Goal: Navigation & Orientation: Find specific page/section

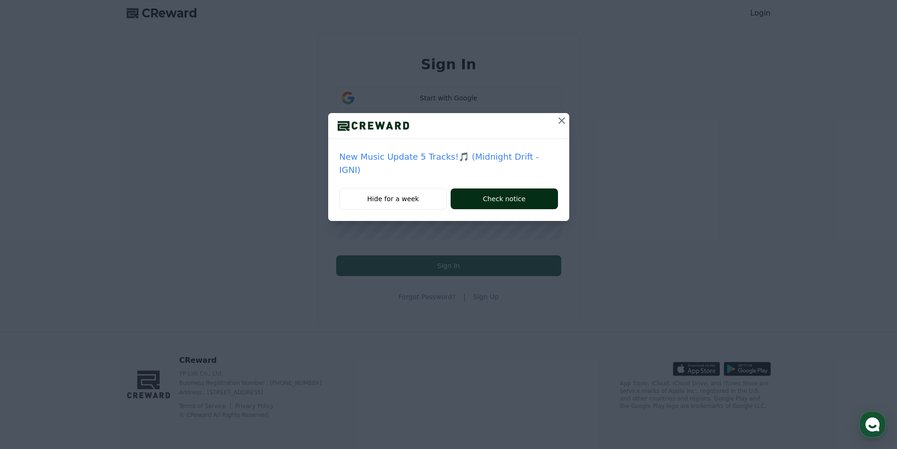
click at [510, 200] on button "Check notice" at bounding box center [503, 198] width 107 height 21
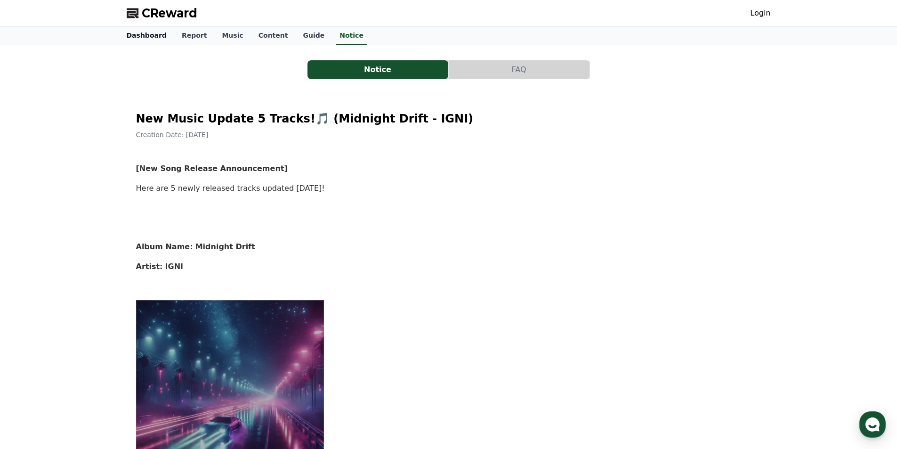
click at [151, 38] on link "Dashboard" at bounding box center [146, 36] width 55 height 18
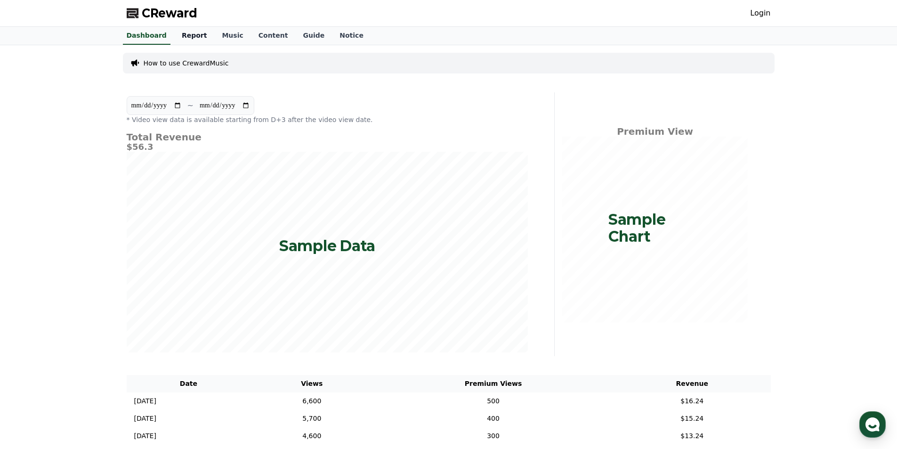
click at [185, 29] on link "Report" at bounding box center [194, 36] width 40 height 18
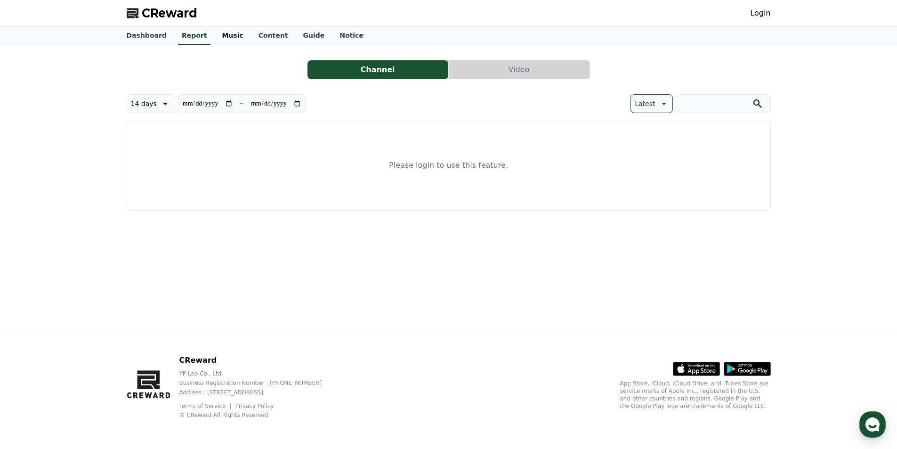
click at [214, 32] on link "Music" at bounding box center [232, 36] width 36 height 18
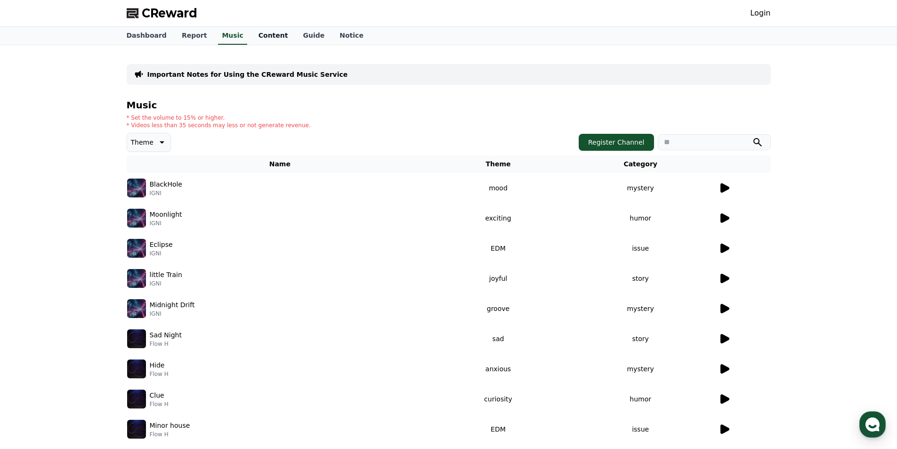
click at [251, 32] on link "Content" at bounding box center [273, 36] width 45 height 18
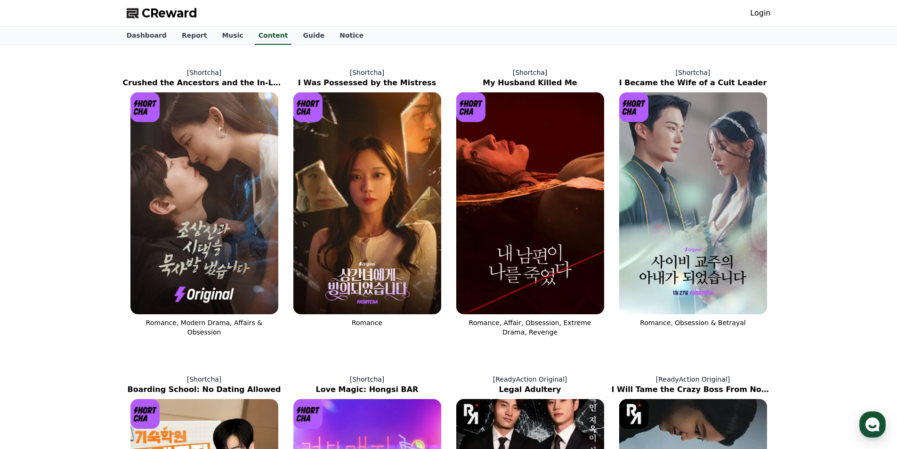
click at [765, 16] on link "Login" at bounding box center [760, 13] width 20 height 11
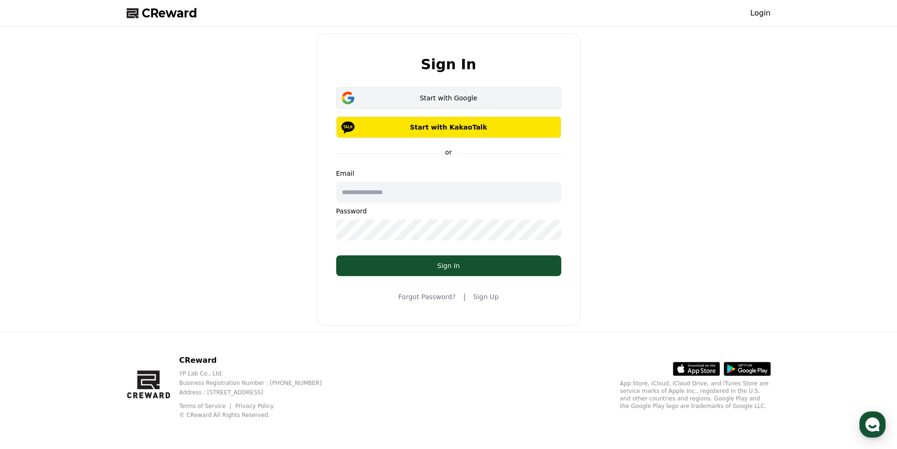
click at [460, 100] on div "Start with Google" at bounding box center [449, 97] width 198 height 9
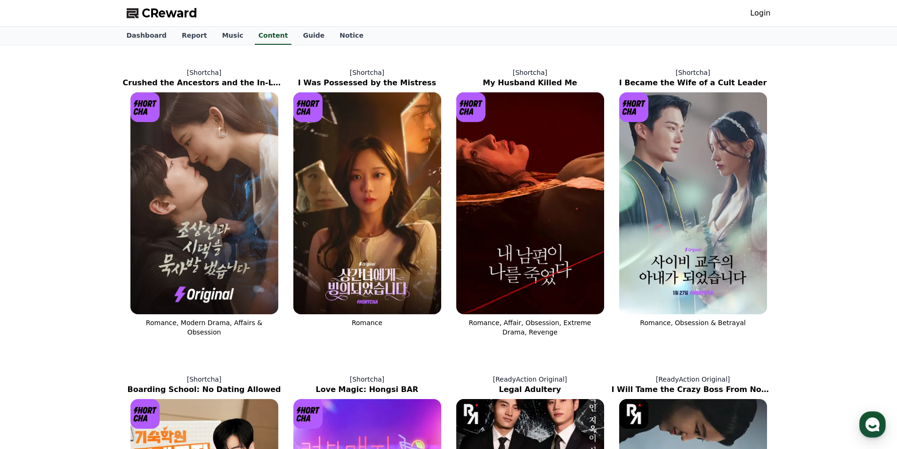
click at [763, 16] on link "Login" at bounding box center [760, 13] width 20 height 11
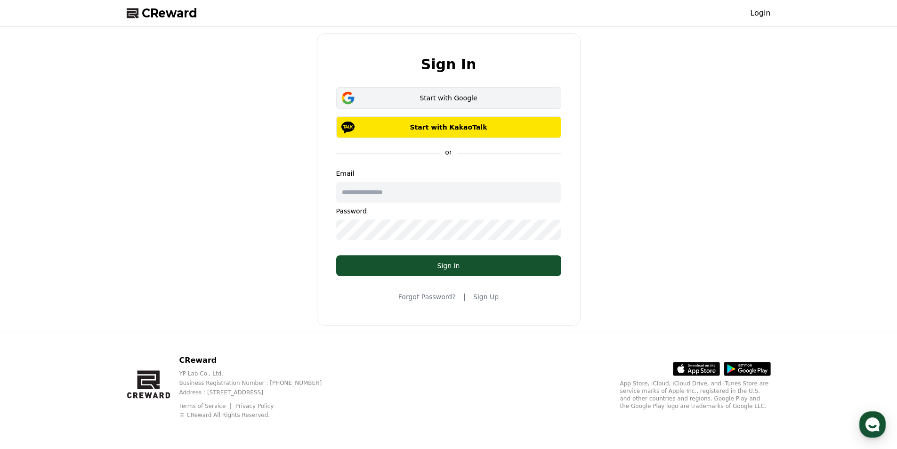
click at [483, 102] on div "Start with Google" at bounding box center [449, 97] width 198 height 9
